Goal: Task Accomplishment & Management: Manage account settings

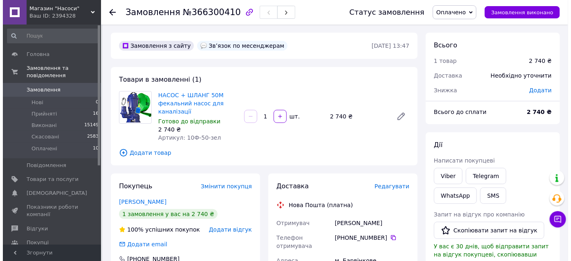
scroll to position [74, 0]
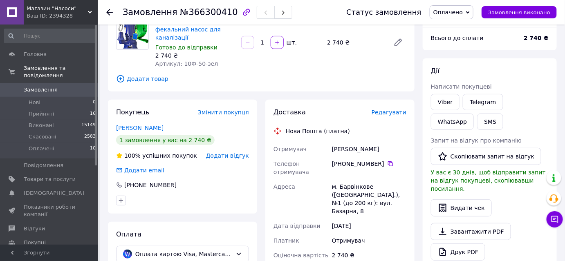
click at [385, 113] on span "Редагувати" at bounding box center [389, 112] width 35 height 7
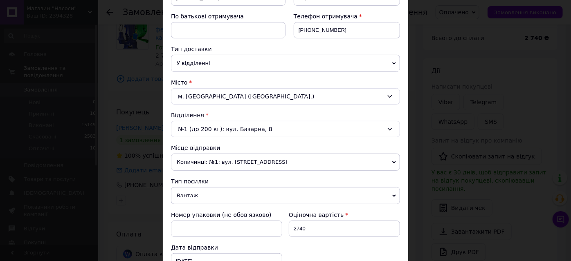
scroll to position [260, 0]
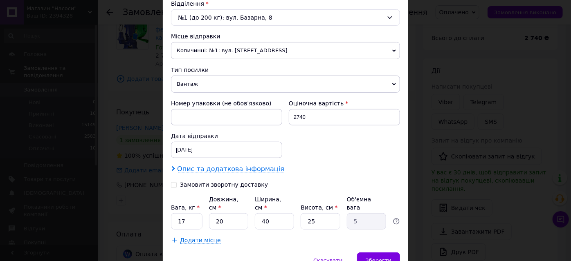
click at [230, 168] on span "Опис та додаткова інформація" at bounding box center [230, 169] width 107 height 8
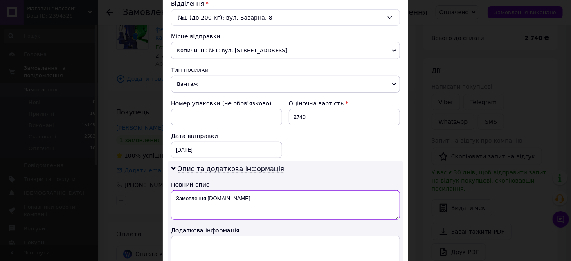
drag, startPoint x: 172, startPoint y: 197, endPoint x: 243, endPoint y: 204, distance: 71.5
click at [243, 204] on textarea "Замовлення Prom.ua" at bounding box center [285, 205] width 229 height 29
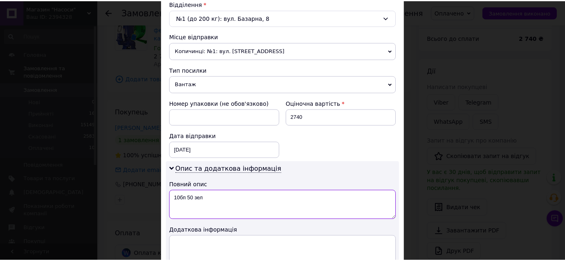
scroll to position [372, 0]
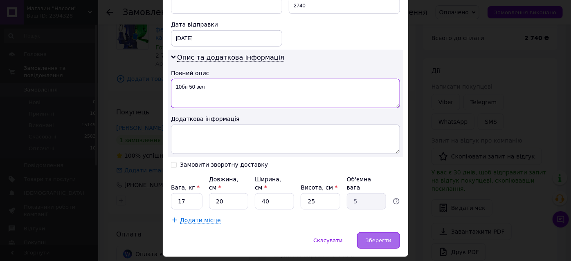
type textarea "10бп 50 зел"
click at [386, 238] on span "Зберегти" at bounding box center [379, 241] width 26 height 6
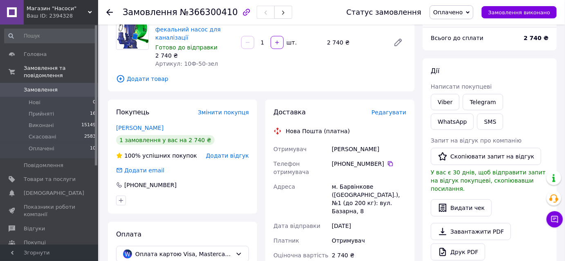
scroll to position [223, 0]
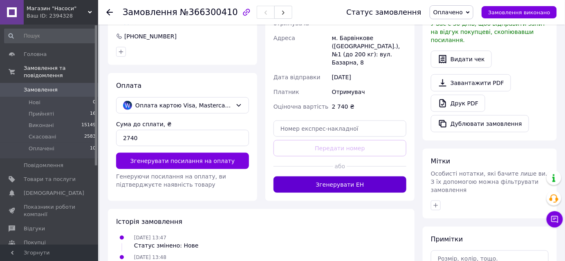
click at [312, 177] on button "Згенерувати ЕН" at bounding box center [340, 185] width 133 height 16
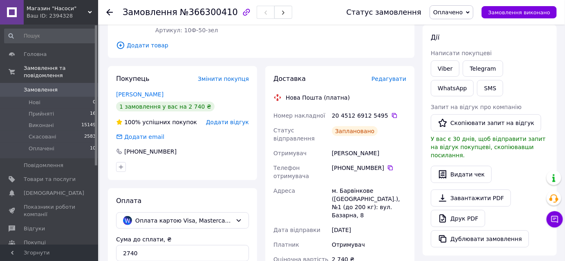
scroll to position [70, 0]
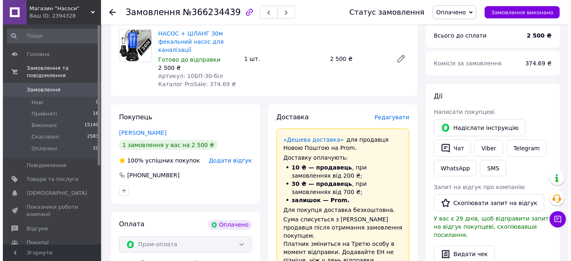
scroll to position [223, 0]
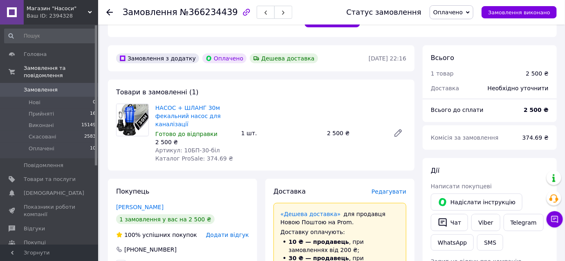
click at [400, 189] on span "Редагувати" at bounding box center [389, 192] width 35 height 7
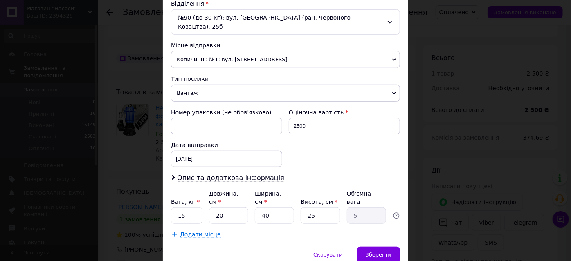
scroll to position [279, 0]
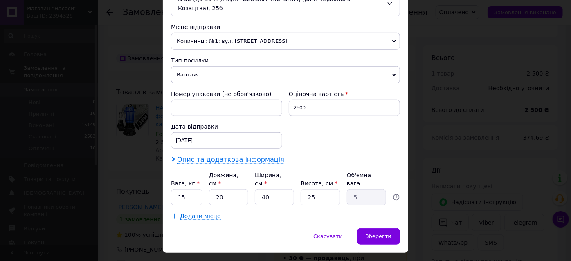
click at [225, 156] on span "Опис та додаткова інформація" at bounding box center [230, 160] width 107 height 8
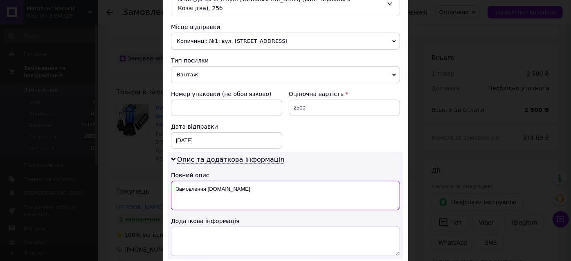
click at [175, 181] on textarea "Замовлення [DOMAIN_NAME]" at bounding box center [285, 195] width 229 height 29
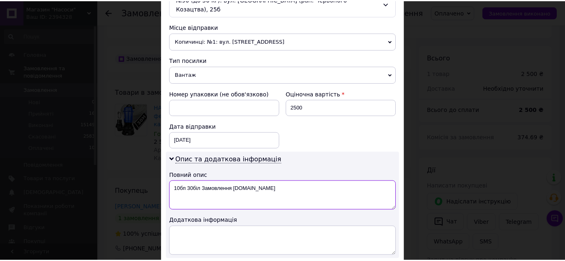
scroll to position [353, 0]
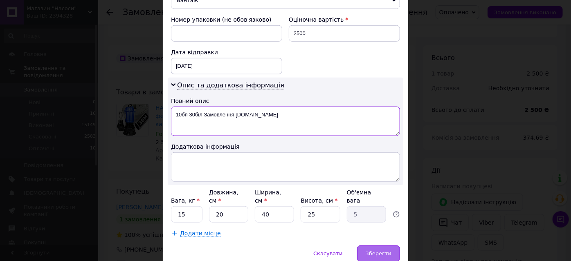
type textarea "10бп 30біл Замовлення Prom.ua"
click at [369, 251] on span "Зберегти" at bounding box center [379, 254] width 26 height 6
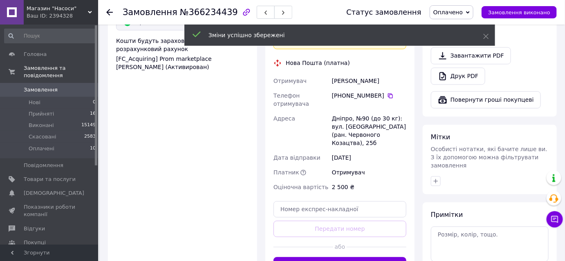
scroll to position [557, 0]
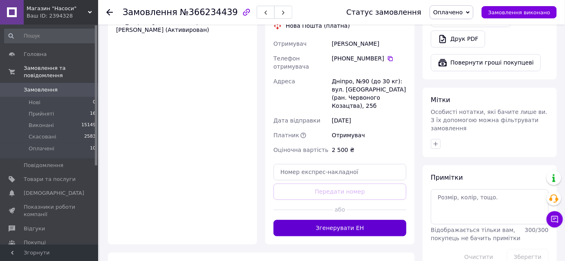
click at [297, 220] on button "Згенерувати ЕН" at bounding box center [340, 228] width 133 height 16
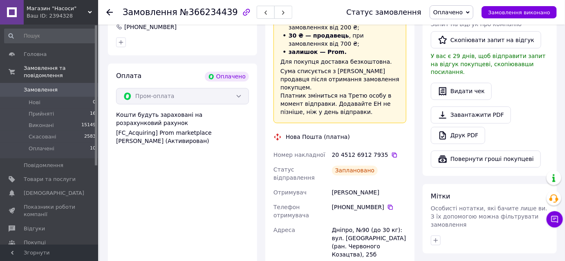
scroll to position [520, 0]
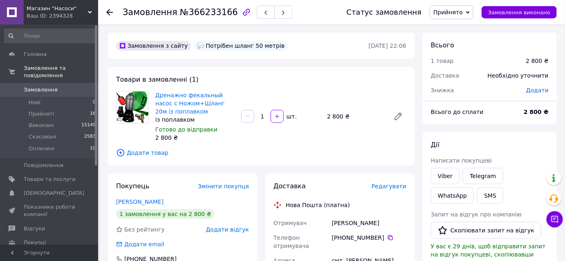
scroll to position [74, 0]
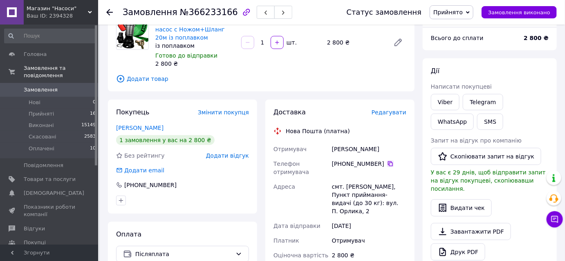
click at [387, 163] on icon at bounding box center [390, 164] width 7 height 7
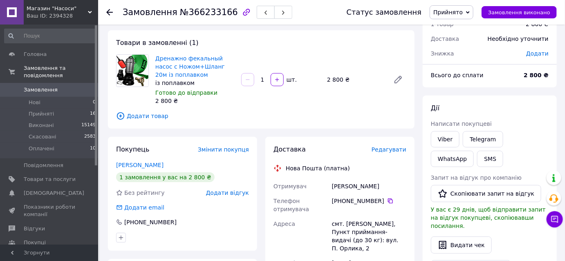
scroll to position [0, 0]
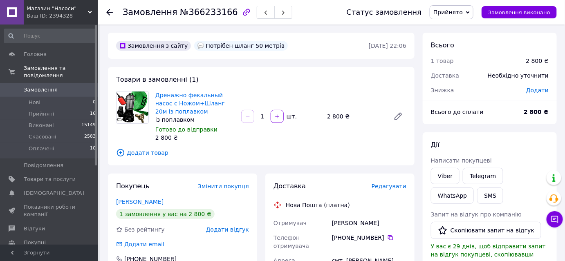
click at [397, 187] on span "Редагувати" at bounding box center [389, 186] width 35 height 7
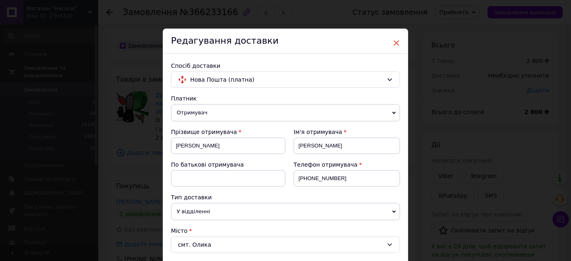
click at [397, 43] on span "×" at bounding box center [396, 43] width 7 height 14
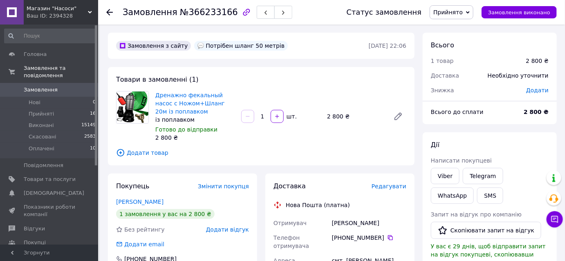
click at [337, 224] on div "Приступа Максим" at bounding box center [369, 223] width 78 height 15
drag, startPoint x: 334, startPoint y: 223, endPoint x: 358, endPoint y: 226, distance: 24.4
click at [358, 226] on div "Приступа Максим" at bounding box center [369, 223] width 78 height 15
copy div "Приступа"
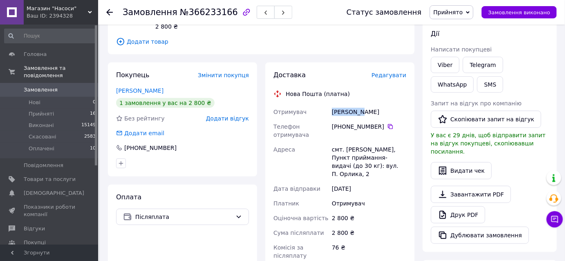
scroll to position [37, 0]
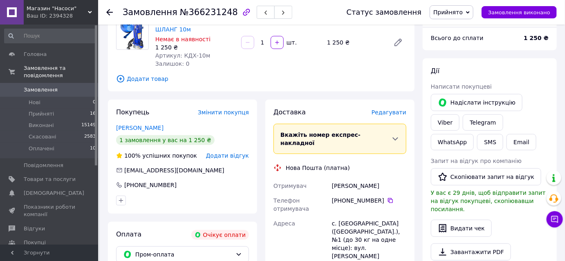
scroll to position [287, 0]
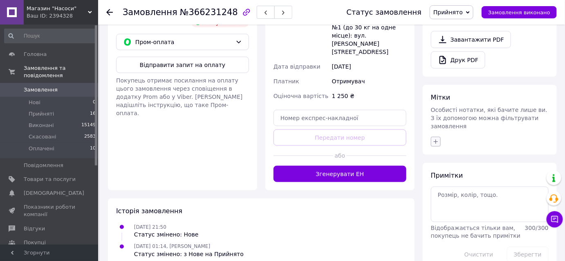
click at [437, 139] on icon "button" at bounding box center [436, 142] width 7 height 7
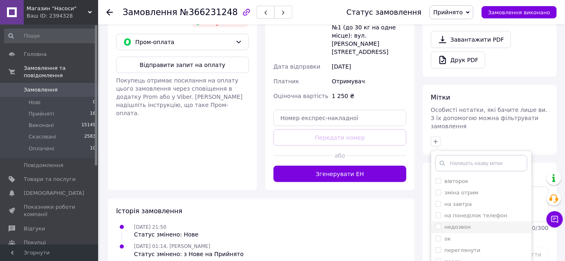
click at [435, 222] on li "недозвон" at bounding box center [481, 227] width 100 height 11
checkbox input "true"
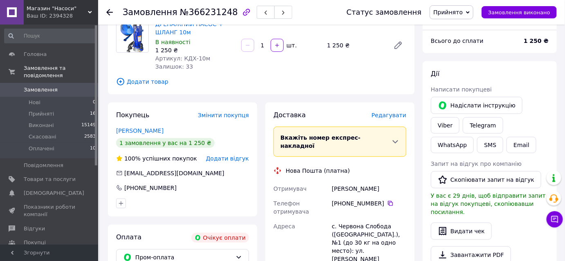
scroll to position [146, 0]
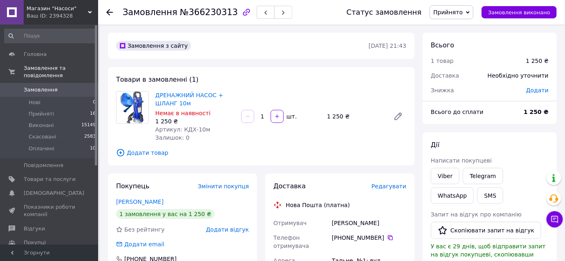
click at [463, 13] on span "Прийнято" at bounding box center [448, 12] width 29 height 7
click at [448, 41] on li "Скасовано" at bounding box center [451, 41] width 43 height 12
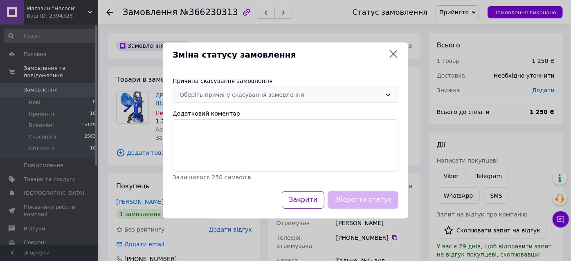
click at [305, 96] on div "Оберіть причину скасування замовлення" at bounding box center [281, 94] width 202 height 9
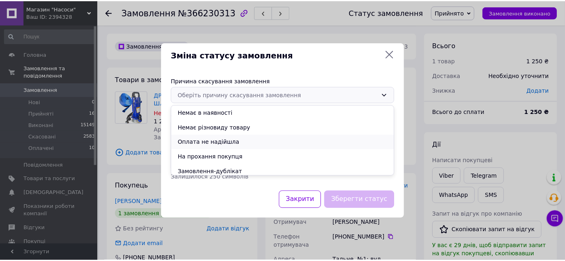
scroll to position [33, 0]
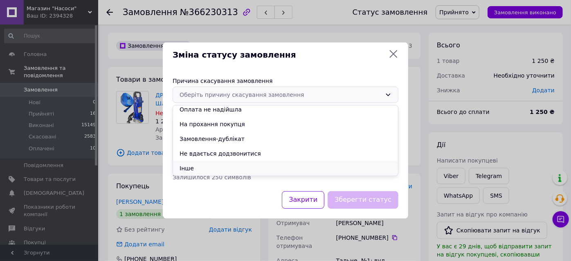
click at [196, 168] on li "Інше" at bounding box center [285, 168] width 225 height 15
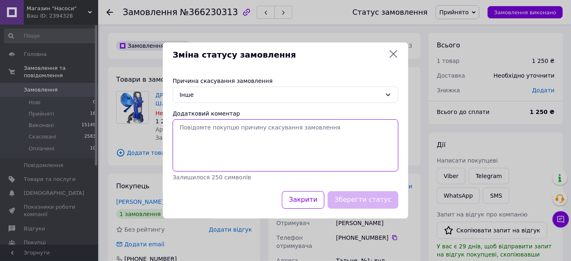
click at [203, 142] on textarea "Додатковий коментар" at bounding box center [286, 145] width 226 height 52
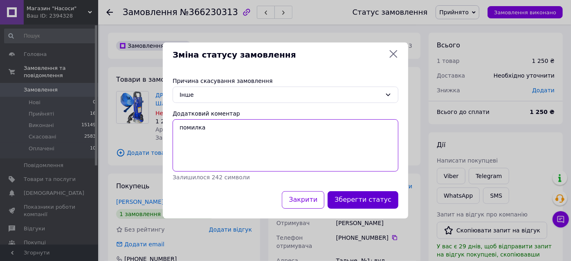
type textarea "помилка"
click at [360, 202] on button "Зберегти статус" at bounding box center [363, 200] width 71 height 18
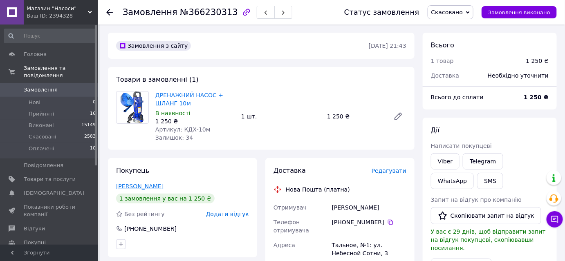
click at [147, 184] on link "[PERSON_NAME]" at bounding box center [139, 186] width 47 height 7
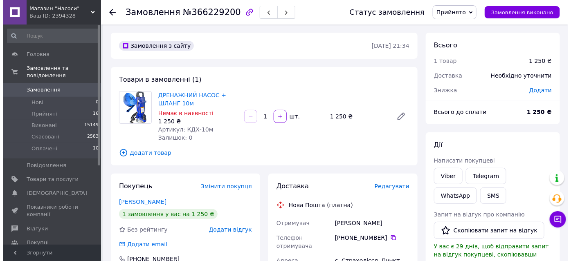
scroll to position [74, 0]
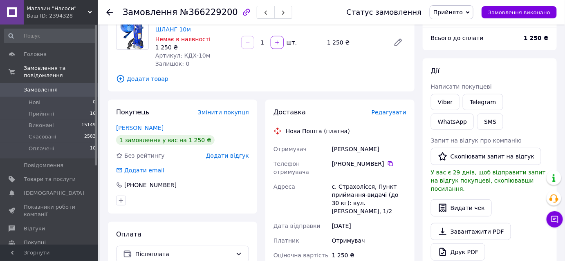
click at [395, 113] on span "Редагувати" at bounding box center [389, 112] width 35 height 7
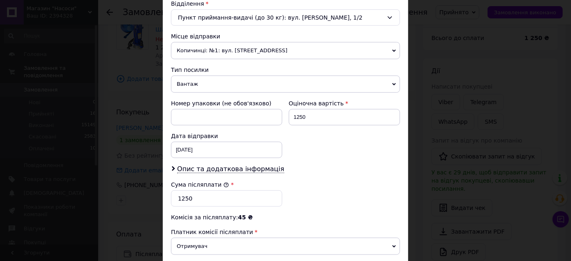
scroll to position [335, 0]
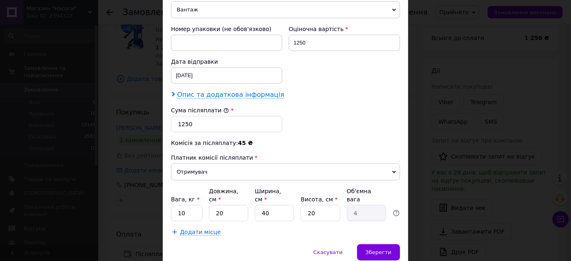
click at [243, 94] on span "Опис та додаткова інформація" at bounding box center [230, 95] width 107 height 8
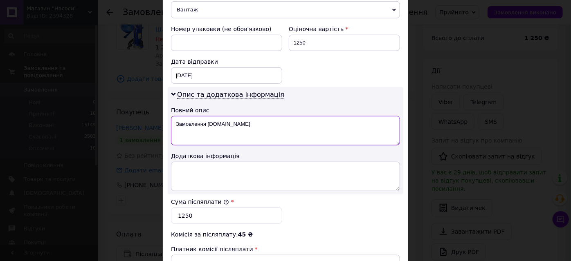
drag, startPoint x: 173, startPoint y: 122, endPoint x: 237, endPoint y: 127, distance: 64.4
click at [237, 127] on textarea "Замовлення [DOMAIN_NAME]" at bounding box center [285, 130] width 229 height 29
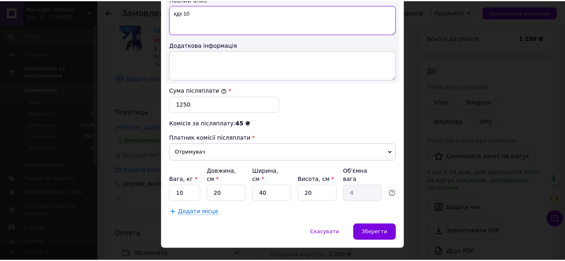
scroll to position [450, 0]
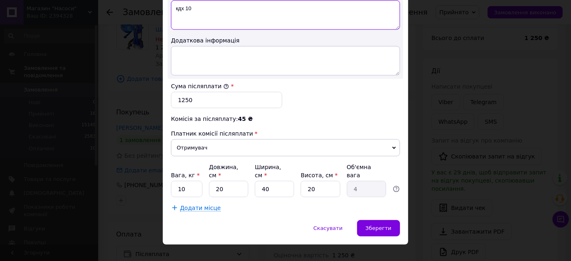
type textarea "кдх 10"
click at [357, 220] on div "Скасувати   Зберегти" at bounding box center [285, 232] width 245 height 25
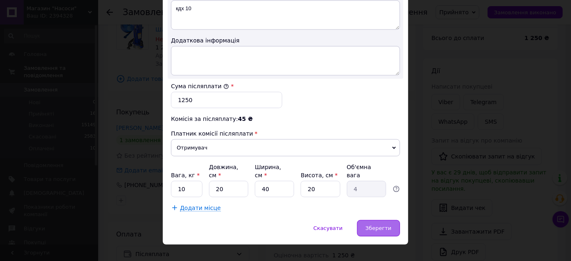
click at [369, 225] on span "Зберегти" at bounding box center [379, 228] width 26 height 6
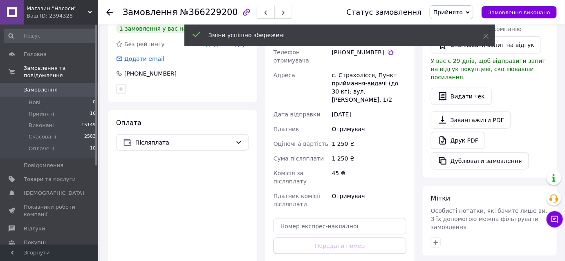
scroll to position [260, 0]
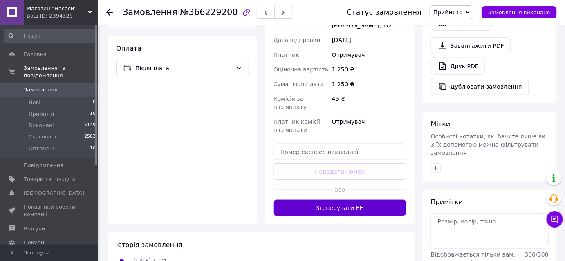
click at [317, 201] on button "Згенерувати ЕН" at bounding box center [340, 208] width 133 height 16
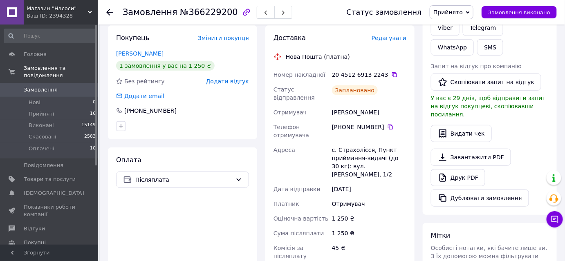
scroll to position [186, 0]
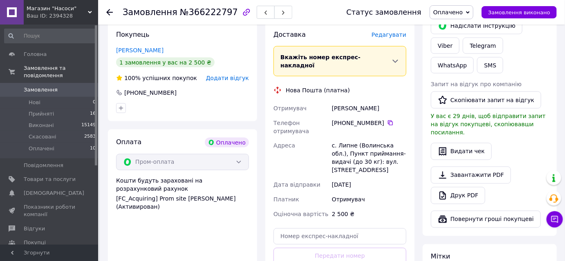
scroll to position [446, 0]
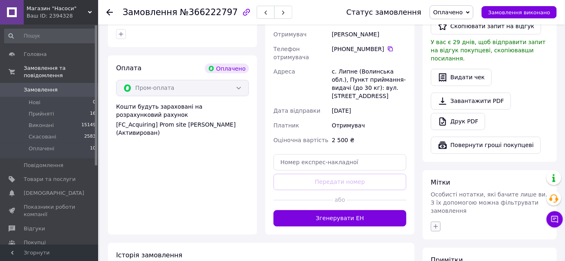
click at [435, 225] on icon "button" at bounding box center [436, 227] width 4 height 4
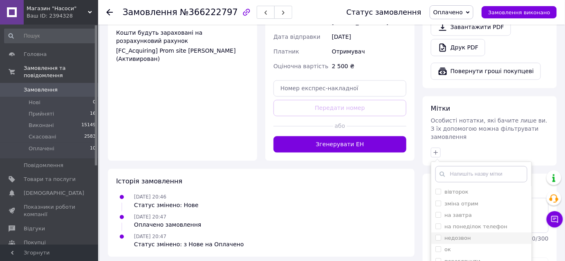
click at [437, 235] on input "недозвон" at bounding box center [438, 237] width 5 height 5
checkbox input "true"
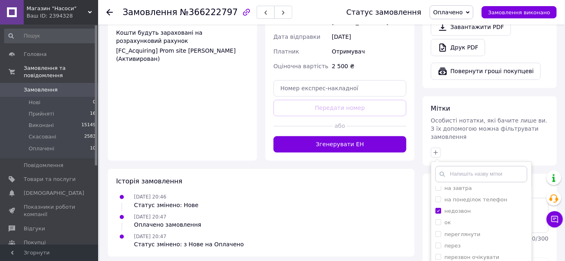
scroll to position [540, 0]
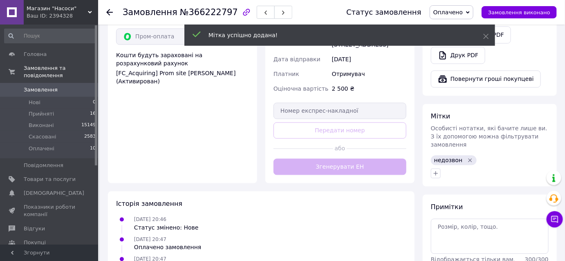
scroll to position [517, 0]
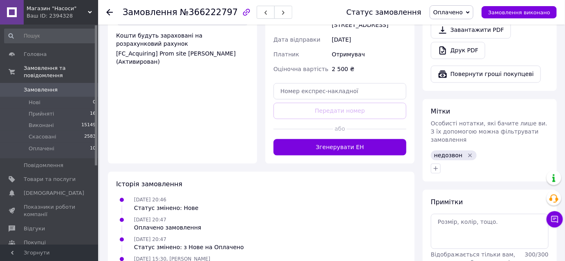
click at [469, 154] on icon "Видалити мітку" at bounding box center [471, 156] width 4 height 4
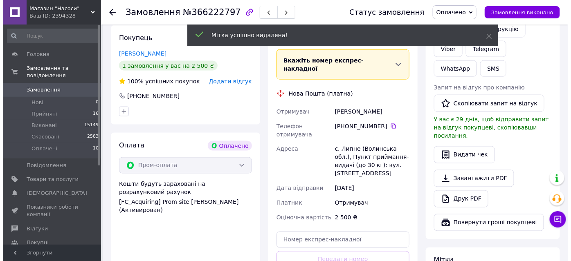
scroll to position [257, 0]
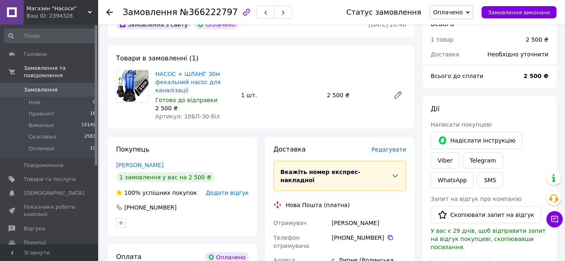
click at [395, 146] on span "Редагувати" at bounding box center [389, 149] width 35 height 7
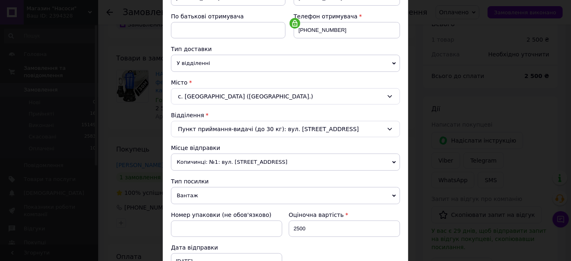
scroll to position [260, 0]
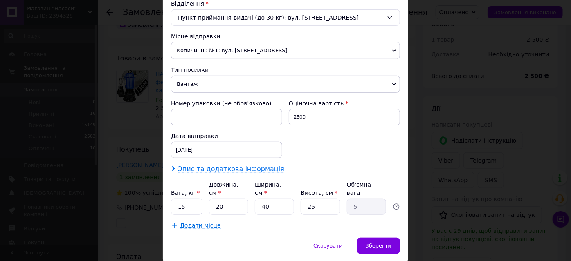
click at [209, 165] on span "Опис та додаткова інформація" at bounding box center [230, 169] width 107 height 8
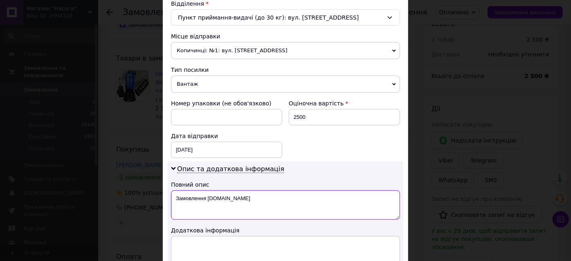
drag, startPoint x: 174, startPoint y: 195, endPoint x: 245, endPoint y: 206, distance: 71.9
click at [245, 206] on textarea "Замовлення [DOMAIN_NAME]" at bounding box center [285, 205] width 229 height 29
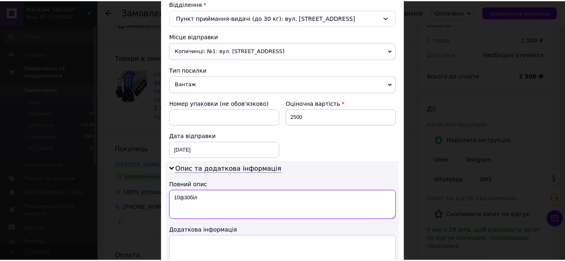
scroll to position [370, 0]
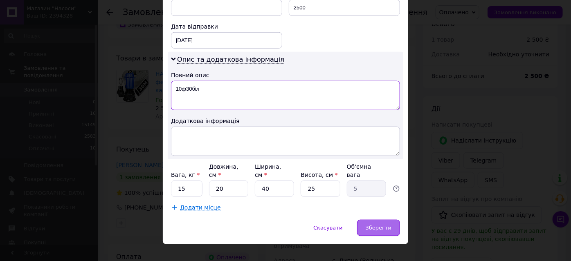
type textarea "10ф30біл"
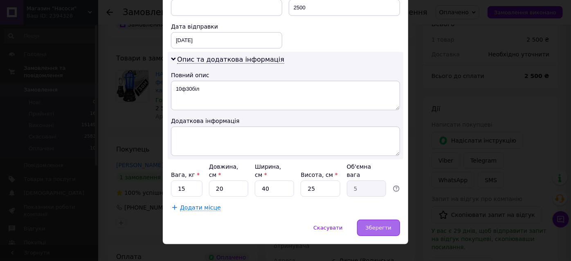
click at [375, 221] on div "Зберегти" at bounding box center [378, 228] width 43 height 16
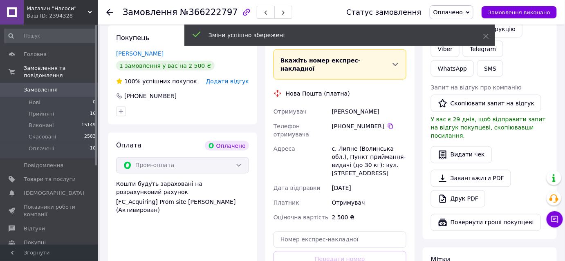
scroll to position [406, 0]
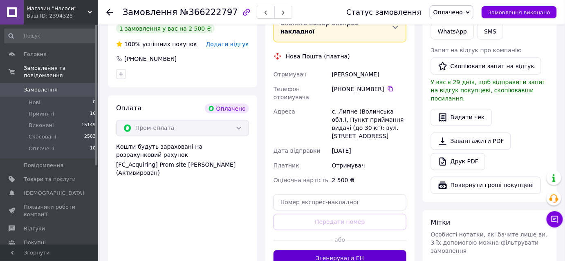
click at [342, 251] on button "Згенерувати ЕН" at bounding box center [340, 259] width 133 height 16
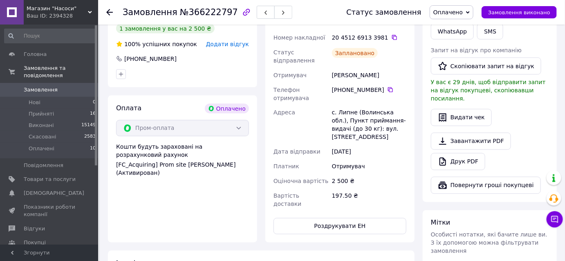
scroll to position [294, 0]
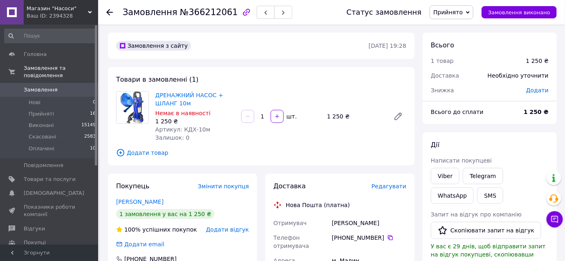
click at [398, 186] on span "Редагувати" at bounding box center [389, 186] width 35 height 7
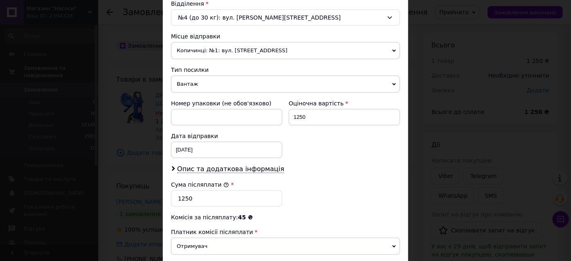
scroll to position [335, 0]
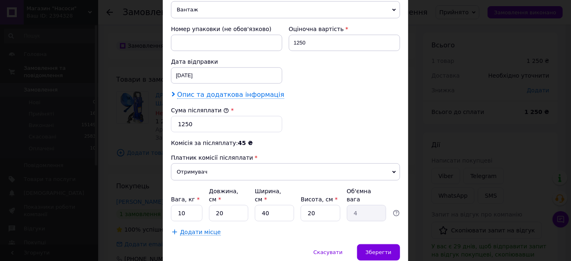
click at [247, 94] on span "Опис та додаткова інформація" at bounding box center [230, 95] width 107 height 8
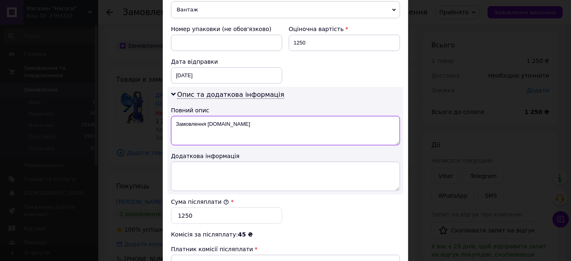
drag, startPoint x: 172, startPoint y: 123, endPoint x: 287, endPoint y: 121, distance: 114.9
click at [287, 121] on textarea "Замовлення [DOMAIN_NAME]" at bounding box center [285, 130] width 229 height 29
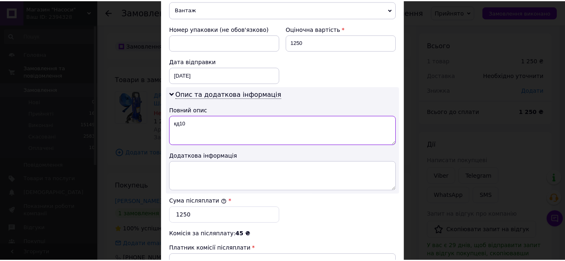
scroll to position [446, 0]
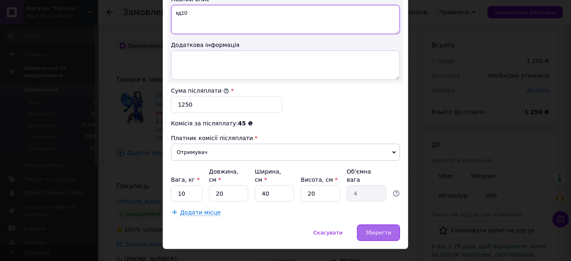
type textarea "кд10"
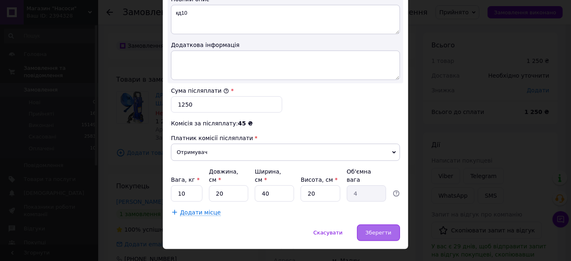
click at [375, 230] on span "Зберегти" at bounding box center [379, 233] width 26 height 6
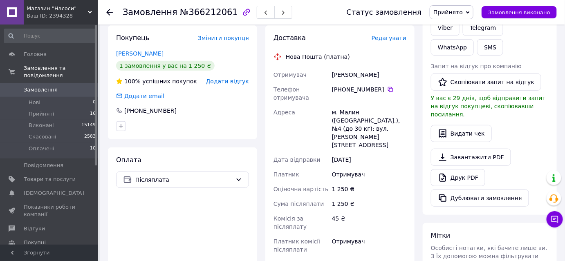
scroll to position [260, 0]
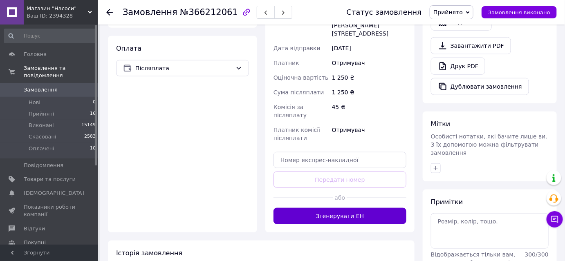
click at [305, 208] on button "Згенерувати ЕН" at bounding box center [340, 216] width 133 height 16
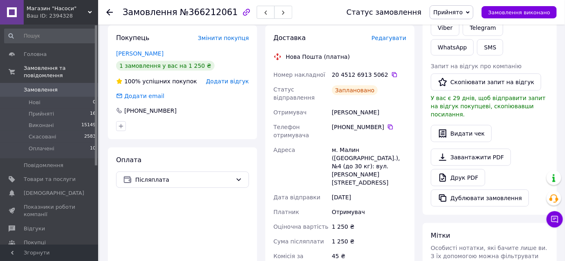
scroll to position [111, 0]
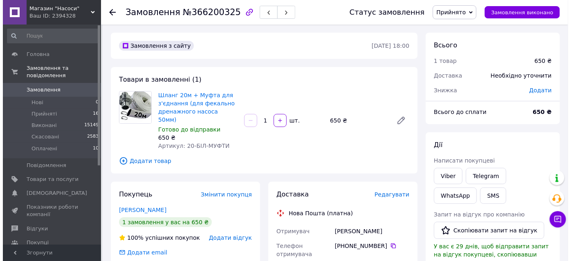
scroll to position [37, 0]
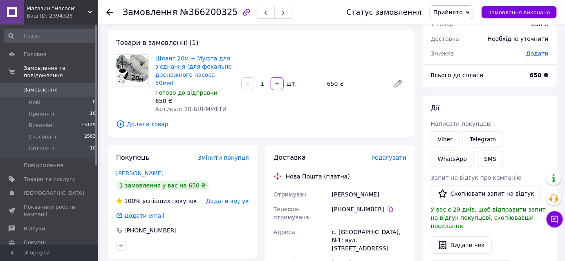
click at [388, 155] on span "Редагувати" at bounding box center [389, 158] width 35 height 7
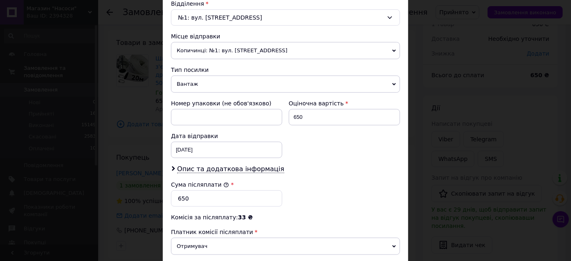
scroll to position [297, 0]
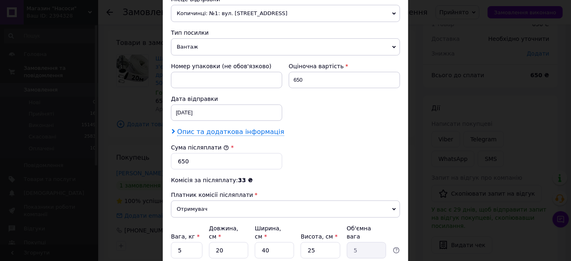
click at [256, 132] on span "Опис та додаткова інформація" at bounding box center [230, 132] width 107 height 8
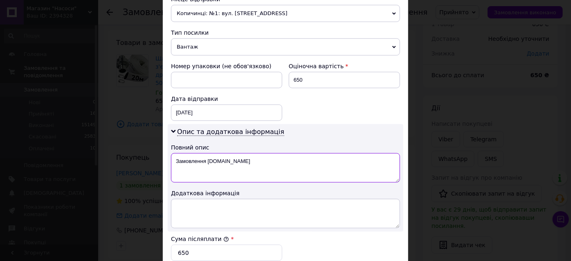
drag, startPoint x: 175, startPoint y: 158, endPoint x: 254, endPoint y: 169, distance: 80.1
click at [254, 169] on textarea "Замовлення [DOMAIN_NAME]" at bounding box center [285, 167] width 229 height 29
click at [193, 160] on textarea "20м мфал" at bounding box center [285, 167] width 229 height 29
click at [200, 158] on textarea "20м мф ал" at bounding box center [285, 167] width 229 height 29
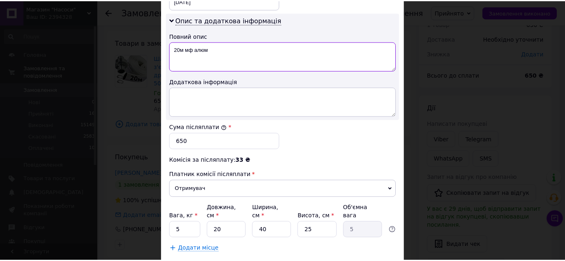
scroll to position [450, 0]
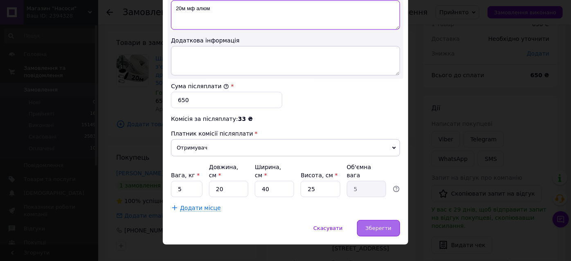
type textarea "20м мф алюм"
click at [375, 225] on span "Зберегти" at bounding box center [379, 228] width 26 height 6
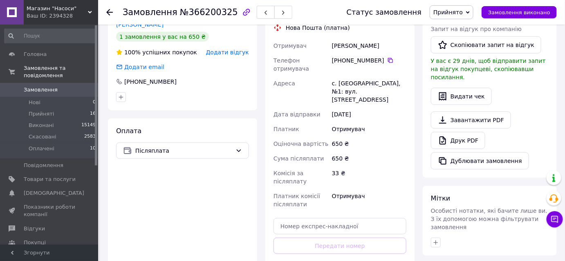
scroll to position [260, 0]
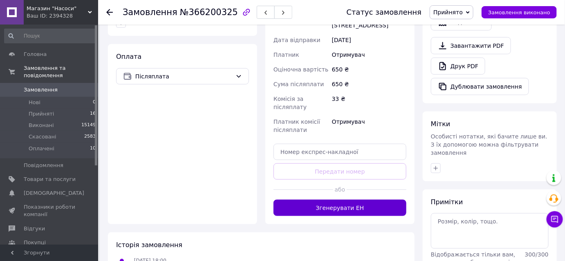
click at [317, 200] on button "Згенерувати ЕН" at bounding box center [340, 208] width 133 height 16
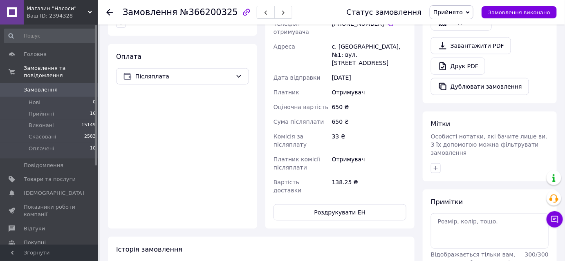
scroll to position [148, 0]
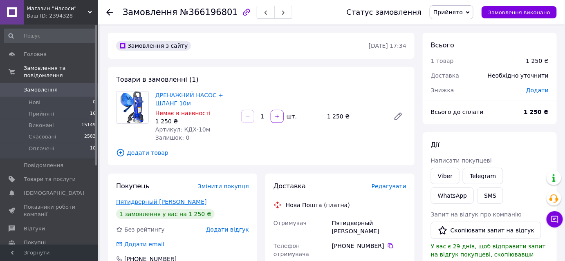
click at [161, 202] on link "Пятидверный [PERSON_NAME]" at bounding box center [161, 202] width 91 height 7
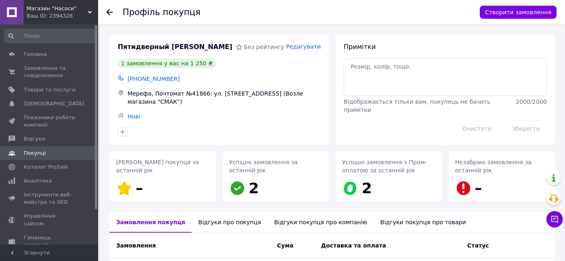
scroll to position [93, 0]
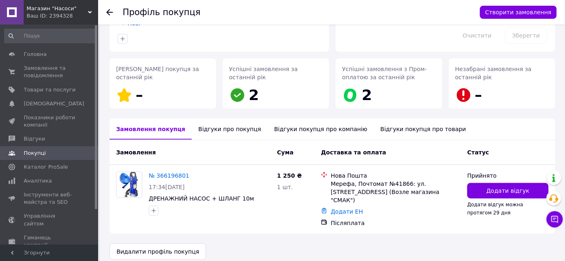
click at [200, 128] on div "Відгуки про покупця" at bounding box center [230, 129] width 76 height 21
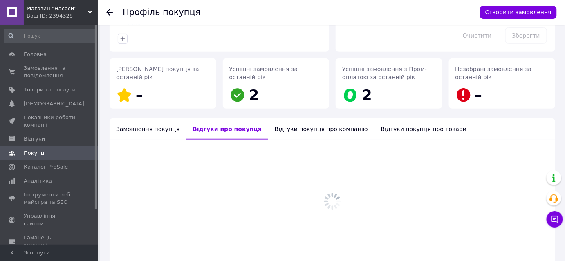
scroll to position [130, 0]
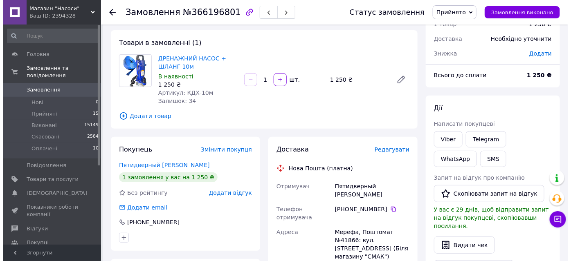
scroll to position [74, 0]
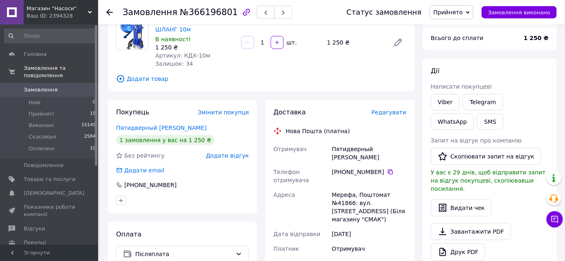
click at [386, 113] on span "Редагувати" at bounding box center [389, 112] width 35 height 7
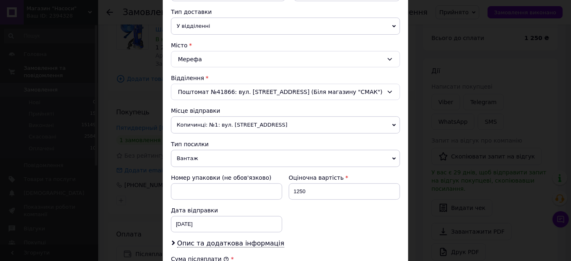
scroll to position [297, 0]
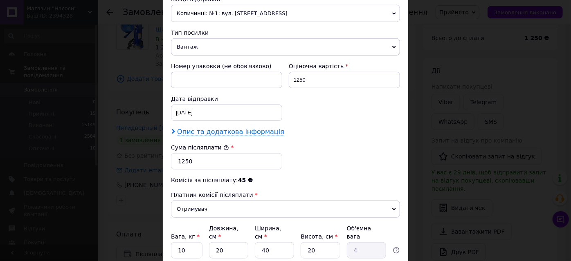
click at [253, 129] on span "Опис та додаткова інформація" at bounding box center [230, 132] width 107 height 8
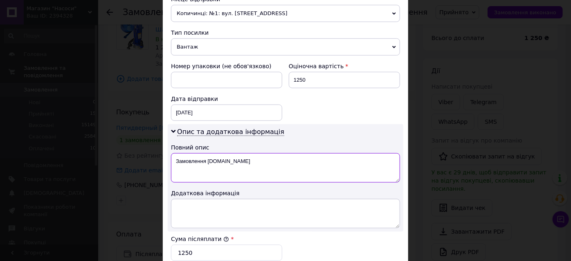
drag, startPoint x: 200, startPoint y: 160, endPoint x: 251, endPoint y: 159, distance: 51.1
click at [251, 159] on textarea "Замовлення [DOMAIN_NAME]" at bounding box center [285, 167] width 229 height 29
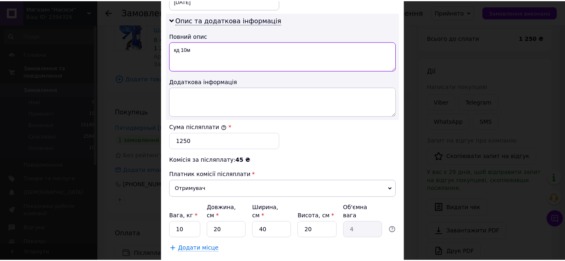
scroll to position [450, 0]
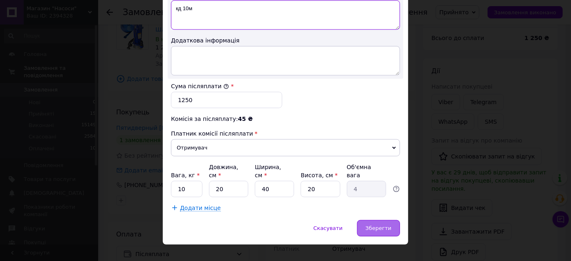
type textarea "кд 10м"
click at [383, 225] on span "Зберегти" at bounding box center [379, 228] width 26 height 6
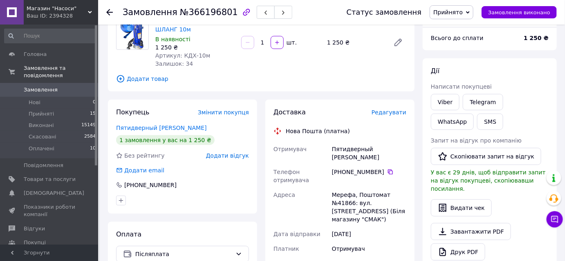
scroll to position [223, 0]
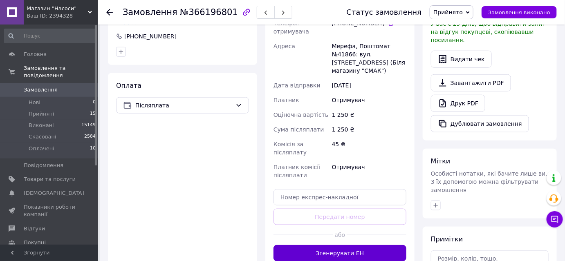
click at [350, 247] on button "Згенерувати ЕН" at bounding box center [340, 253] width 133 height 16
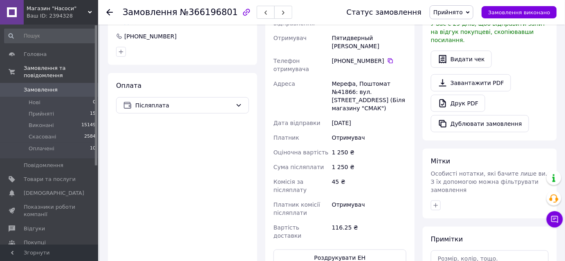
scroll to position [111, 0]
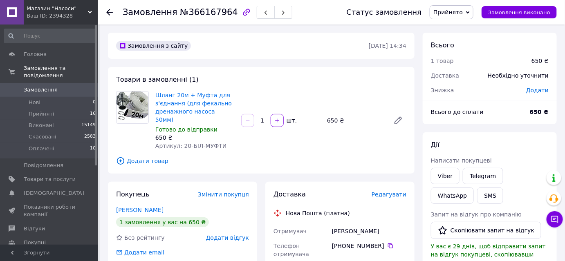
click at [387, 191] on span "Редагувати" at bounding box center [389, 194] width 35 height 7
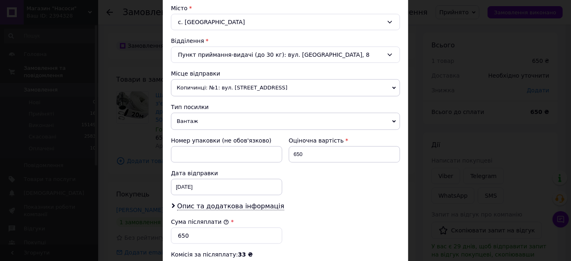
scroll to position [335, 0]
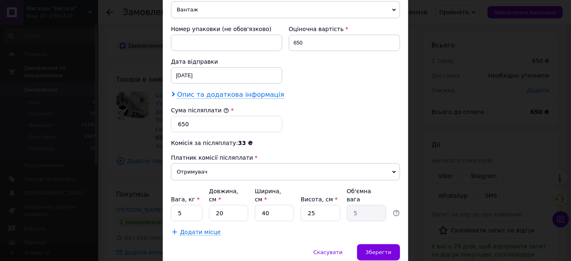
click at [229, 91] on span "Опис та додаткова інформація" at bounding box center [230, 95] width 107 height 8
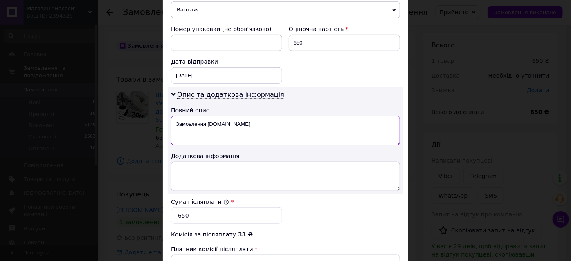
drag, startPoint x: 172, startPoint y: 122, endPoint x: 276, endPoint y: 134, distance: 105.0
click at [276, 134] on textarea "Замовлення [DOMAIN_NAME]" at bounding box center [285, 130] width 229 height 29
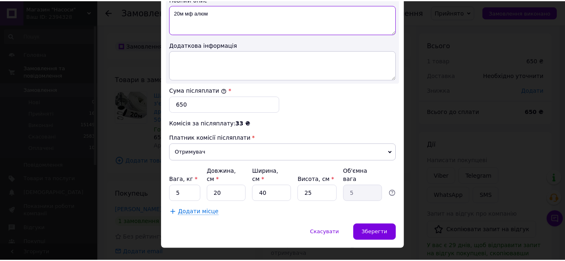
scroll to position [450, 0]
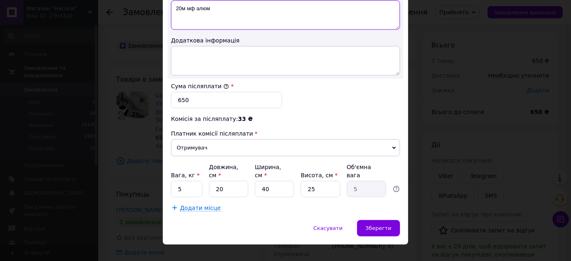
type textarea "20м мф алюм"
click at [385, 225] on div "Скасувати   Зберегти" at bounding box center [285, 232] width 245 height 25
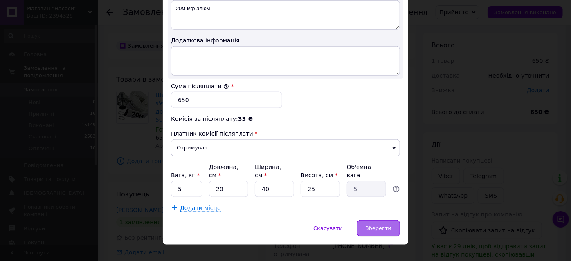
click at [383, 225] on span "Зберегти" at bounding box center [379, 228] width 26 height 6
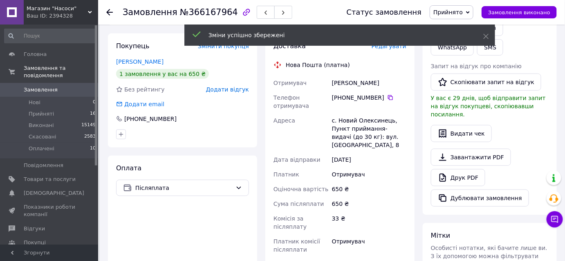
scroll to position [223, 0]
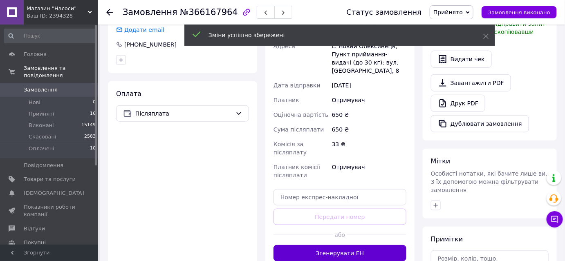
click at [371, 245] on button "Згенерувати ЕН" at bounding box center [340, 253] width 133 height 16
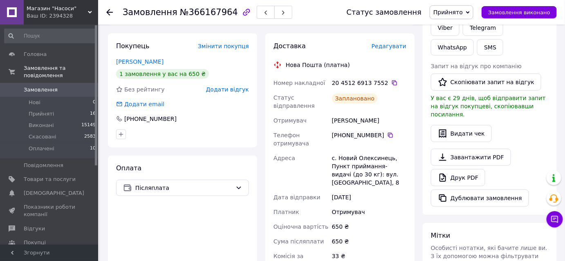
scroll to position [111, 0]
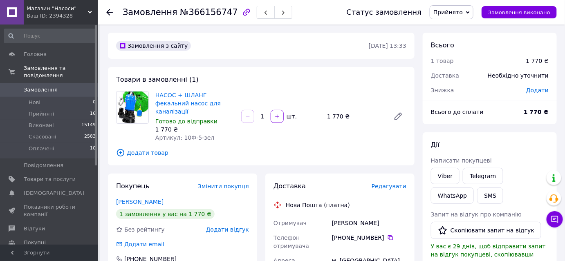
scroll to position [37, 0]
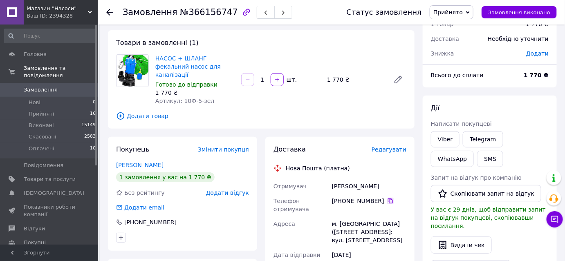
click at [387, 198] on icon at bounding box center [390, 201] width 7 height 7
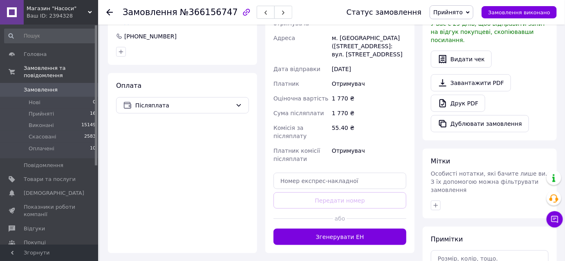
scroll to position [290, 0]
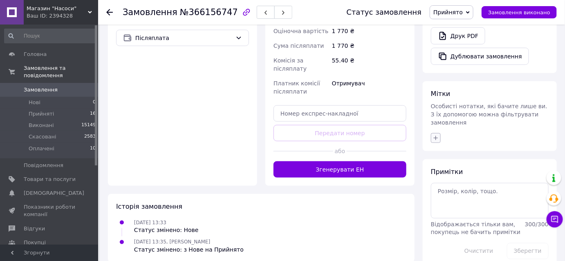
click at [434, 135] on icon "button" at bounding box center [436, 138] width 7 height 7
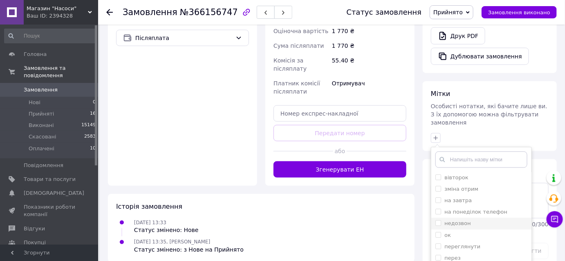
click at [439, 220] on input "недозвон" at bounding box center [438, 222] width 5 height 5
checkbox input "true"
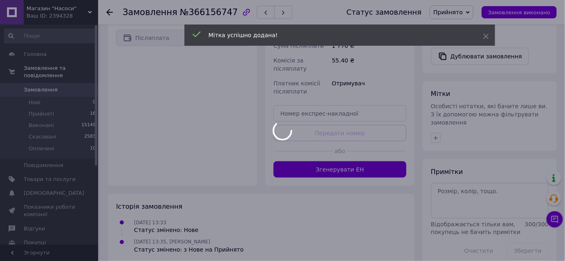
scroll to position [310, 0]
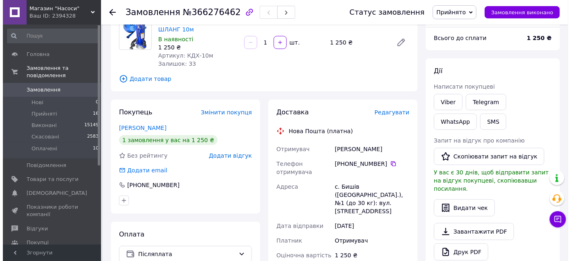
scroll to position [111, 0]
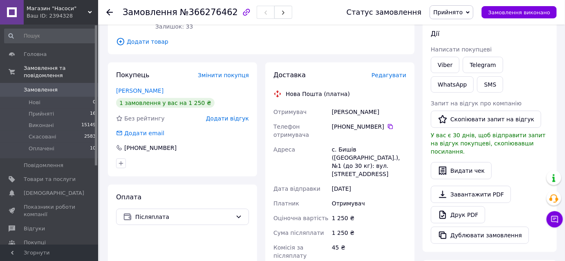
click at [390, 77] on span "Редагувати" at bounding box center [389, 75] width 35 height 7
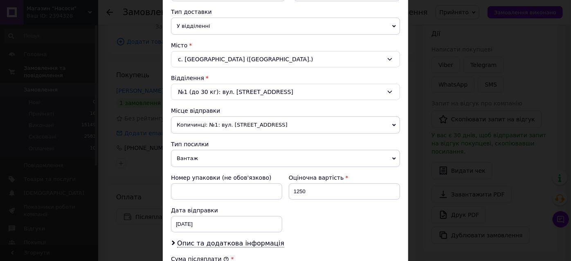
scroll to position [335, 0]
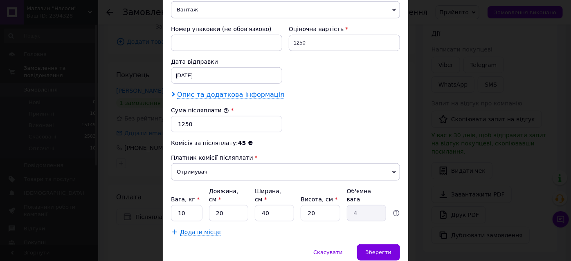
click at [247, 96] on span "Опис та додаткова інформація" at bounding box center [230, 95] width 107 height 8
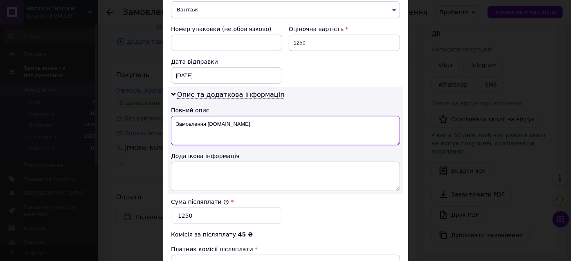
drag, startPoint x: 175, startPoint y: 121, endPoint x: 268, endPoint y: 127, distance: 93.0
click at [268, 126] on textarea "Замовлення [DOMAIN_NAME]" at bounding box center [285, 130] width 229 height 29
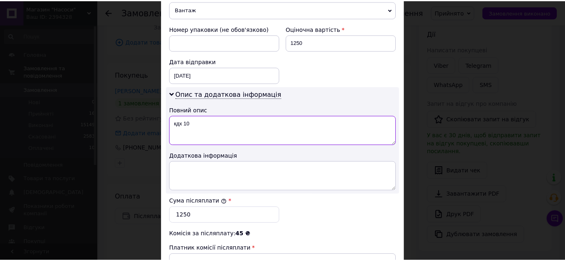
scroll to position [446, 0]
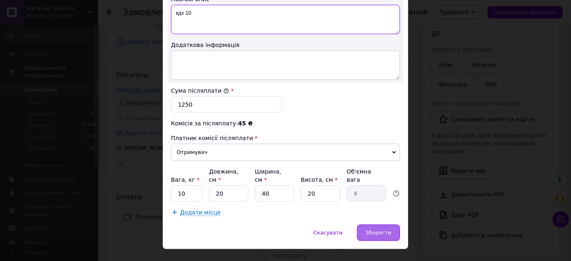
type textarea "кдх 10"
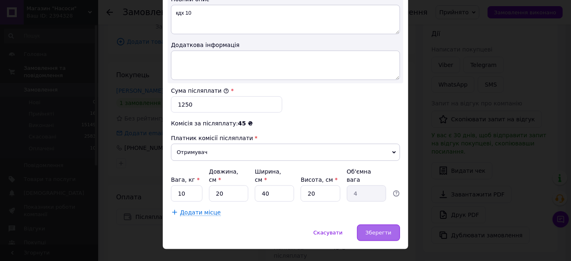
click at [373, 230] on span "Зберегти" at bounding box center [379, 233] width 26 height 6
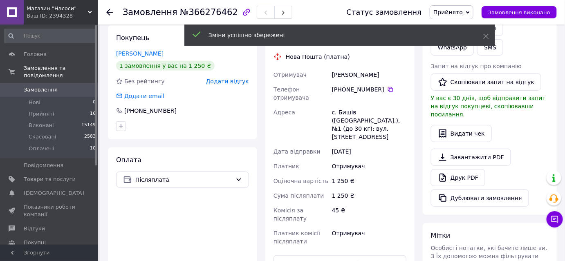
scroll to position [223, 0]
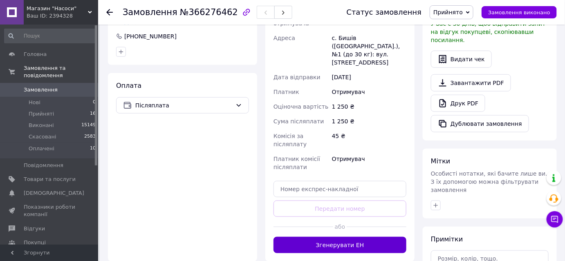
click at [353, 237] on button "Згенерувати ЕН" at bounding box center [340, 245] width 133 height 16
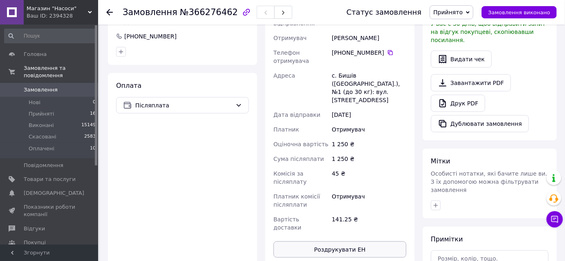
scroll to position [148, 0]
